Goal: Find specific fact: Find specific fact

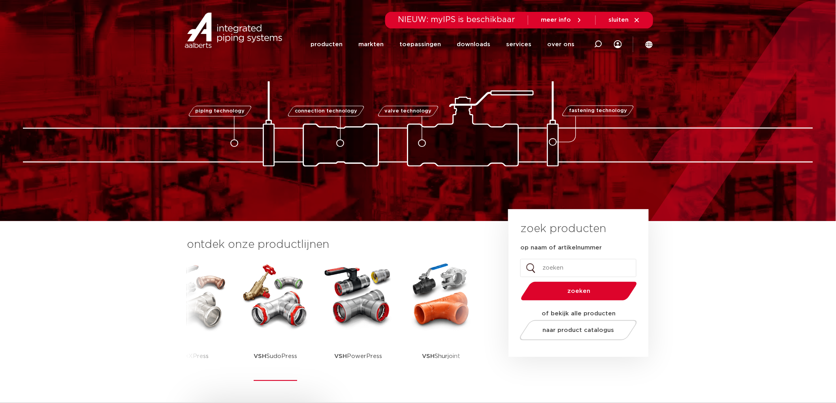
click at [265, 306] on img at bounding box center [275, 296] width 71 height 71
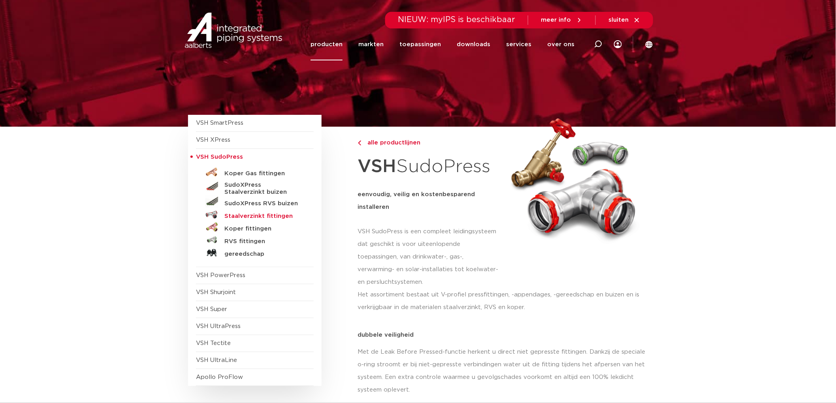
click at [262, 218] on h5 "Staalverzinkt fittingen" at bounding box center [263, 216] width 78 height 7
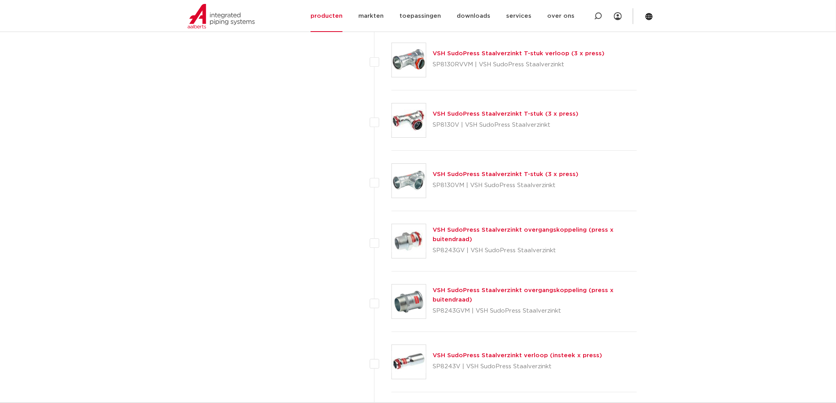
scroll to position [1404, 0]
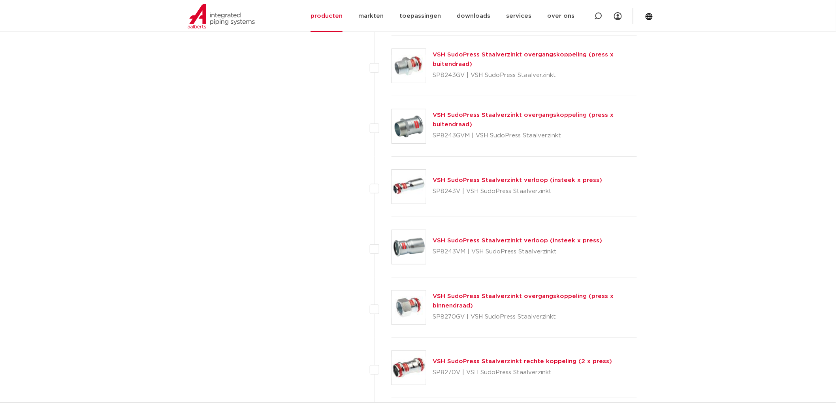
click at [479, 55] on link "VSH SudoPress Staalverzinkt overgangskoppeling (press x buitendraad)" at bounding box center [522, 59] width 181 height 15
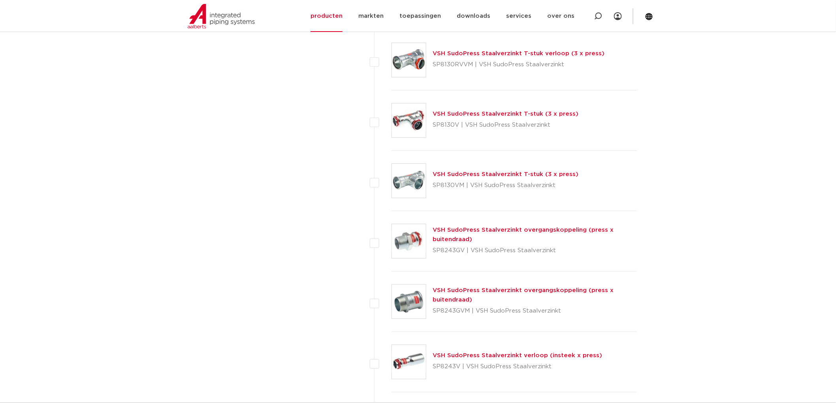
click at [489, 235] on div "VSH SudoPress Staalverzinkt overgangskoppeling (press x buitendraad) SP8243GV |…" at bounding box center [534, 242] width 204 height 32
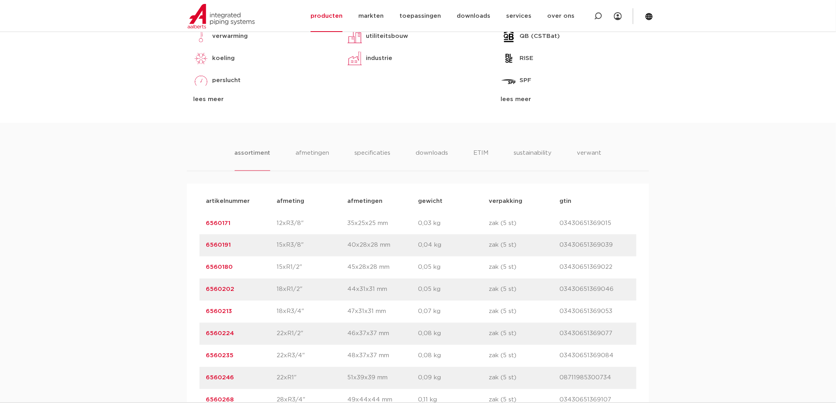
scroll to position [483, 0]
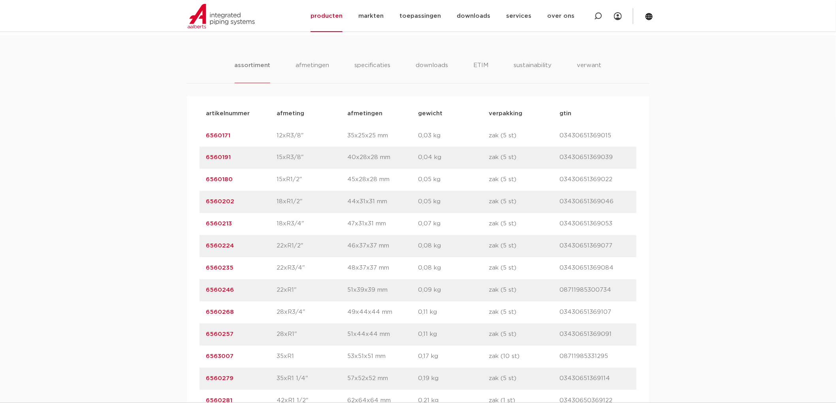
click at [224, 288] on link "6560246" at bounding box center [220, 291] width 28 height 6
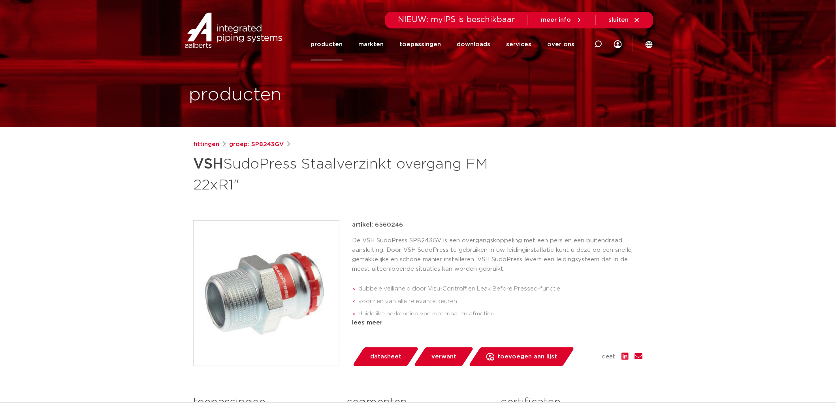
drag, startPoint x: 374, startPoint y: 223, endPoint x: 409, endPoint y: 222, distance: 34.8
click at [409, 222] on div "artikel: 6560246" at bounding box center [497, 224] width 291 height 9
copy p "6560246"
